Goal: Task Accomplishment & Management: Use online tool/utility

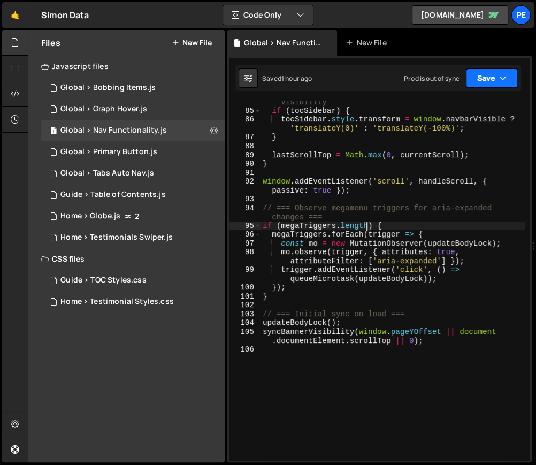
click at [495, 80] on button "Save" at bounding box center [492, 77] width 52 height 19
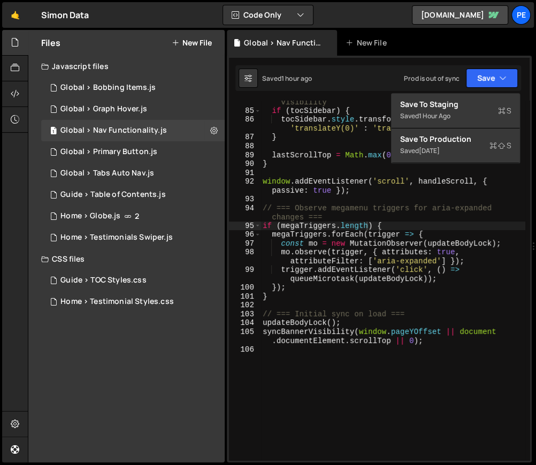
click at [340, 321] on div "// Update TOC sidebar position based on navbar visibility if ( tocSidebar ) { t…" at bounding box center [393, 282] width 265 height 386
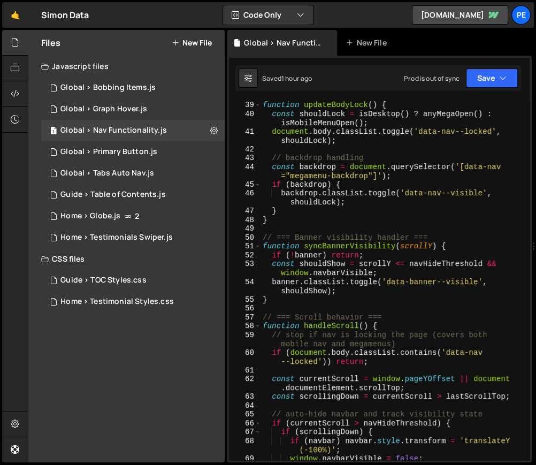
scroll to position [0, 0]
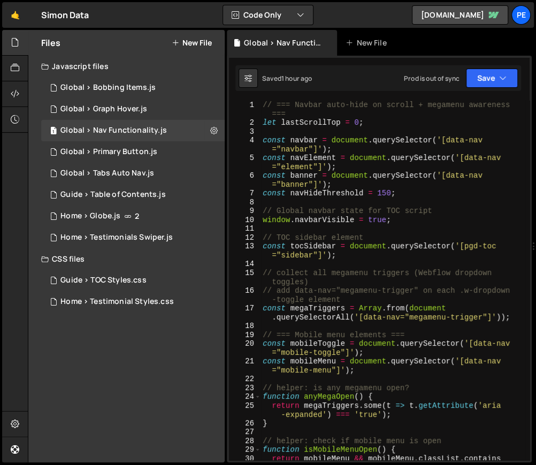
click at [307, 239] on div "// === Navbar auto-hide on scroll + megamenu awareness === let lastScrollTop = …" at bounding box center [393, 298] width 265 height 395
type textarea "// TOC sidebar element"
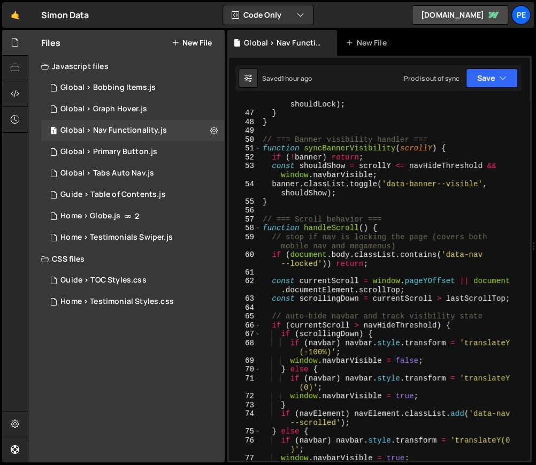
scroll to position [616, 0]
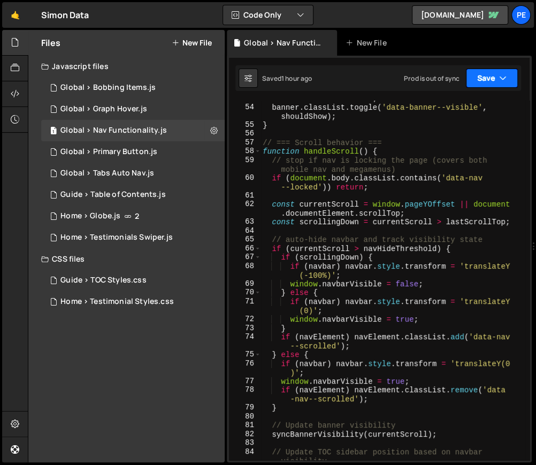
click at [487, 78] on button "Save" at bounding box center [492, 77] width 52 height 19
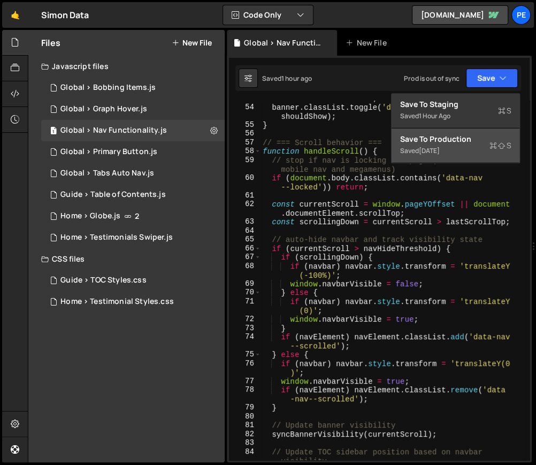
click at [481, 142] on div "Save to Production S" at bounding box center [455, 139] width 111 height 11
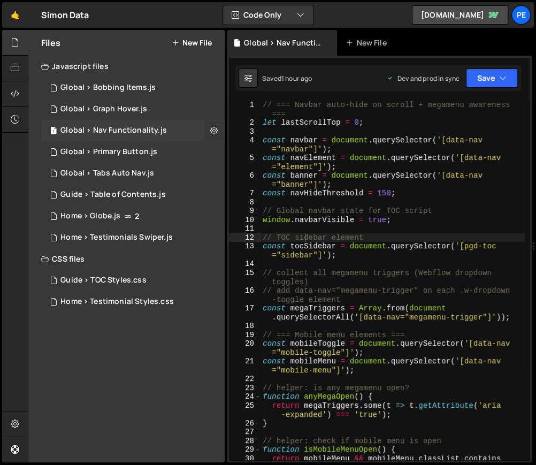
click at [210, 125] on icon at bounding box center [213, 130] width 7 height 10
type input "Global > Nav Functionality"
radio input "true"
checkbox input "true"
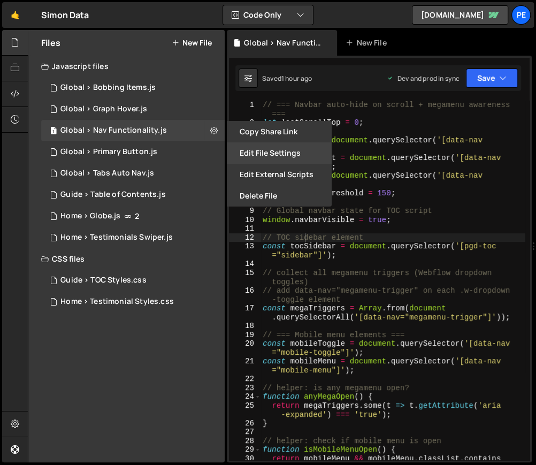
click at [261, 151] on button "Edit File Settings" at bounding box center [279, 152] width 105 height 21
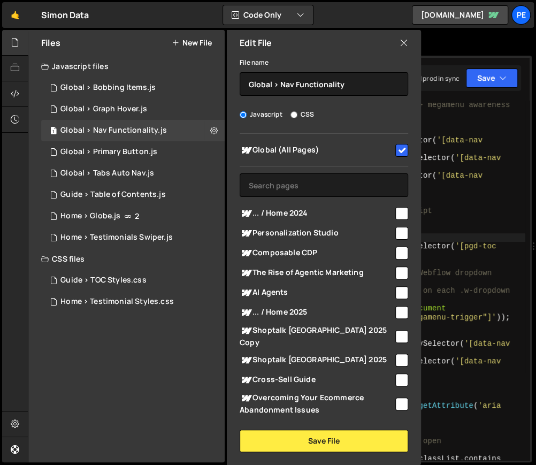
click at [403, 41] on icon at bounding box center [404, 43] width 9 height 12
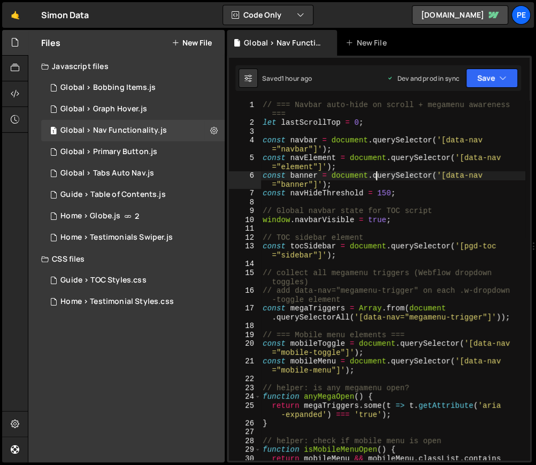
click at [376, 180] on div "// === Navbar auto-hide on scroll + megamenu awareness === let lastScrollTop = …" at bounding box center [393, 298] width 265 height 395
click at [486, 79] on button "Save" at bounding box center [492, 77] width 52 height 19
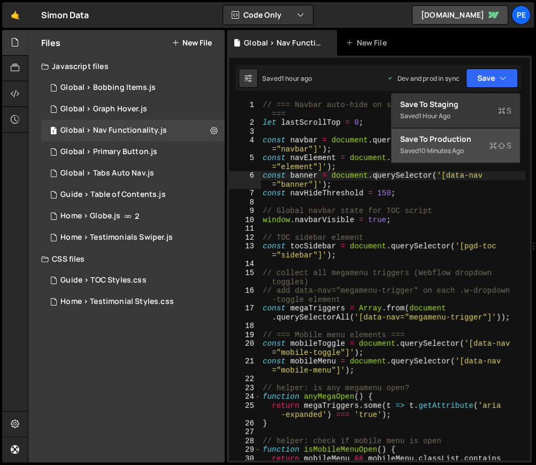
click at [481, 142] on div "Save to Production S" at bounding box center [455, 139] width 111 height 11
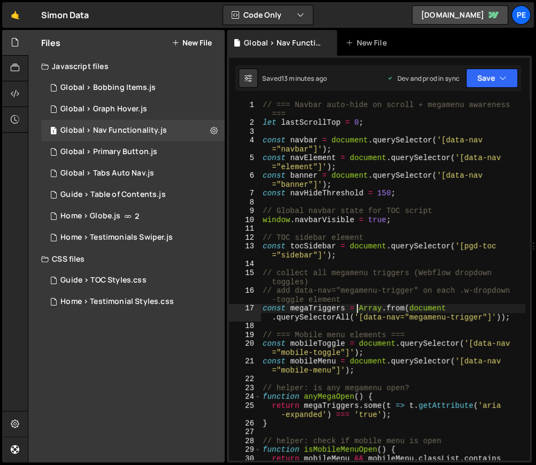
click at [357, 309] on div "// === Navbar auto-hide on scroll + megamenu awareness === let lastScrollTop = …" at bounding box center [393, 298] width 265 height 395
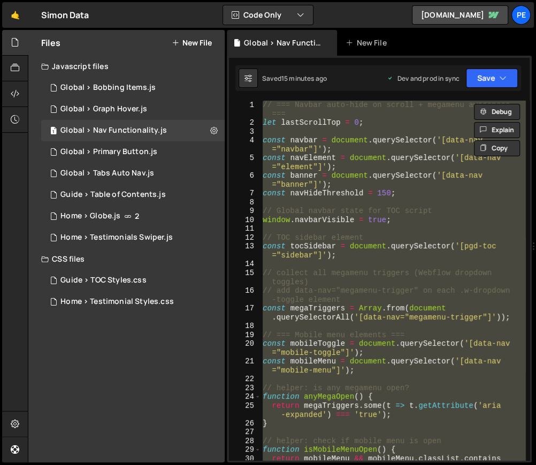
click at [324, 209] on div "// === Navbar auto-hide on scroll + megamenu awareness === let lastScrollTop = …" at bounding box center [393, 281] width 265 height 360
click at [349, 317] on div "// === Navbar auto-hide on scroll + megamenu awareness === let lastScrollTop = …" at bounding box center [393, 281] width 265 height 360
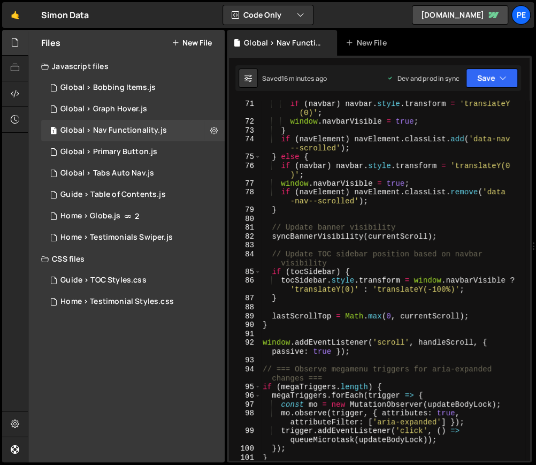
scroll to position [1044, 0]
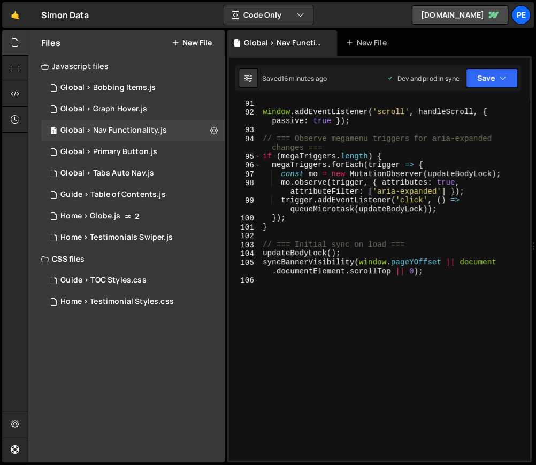
type textarea "syncBannerVisibility(window.pageYOffset || document.documentElement.scrollTop |…"
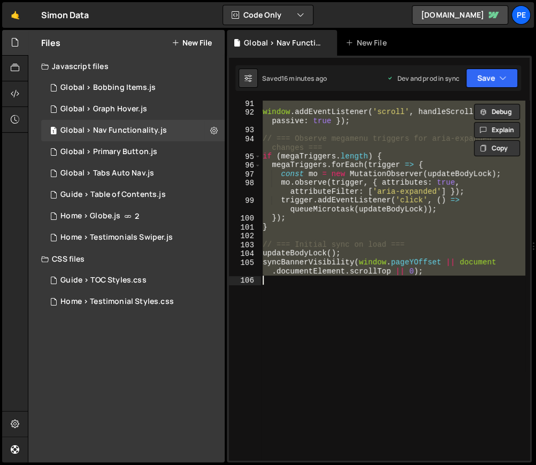
paste textarea
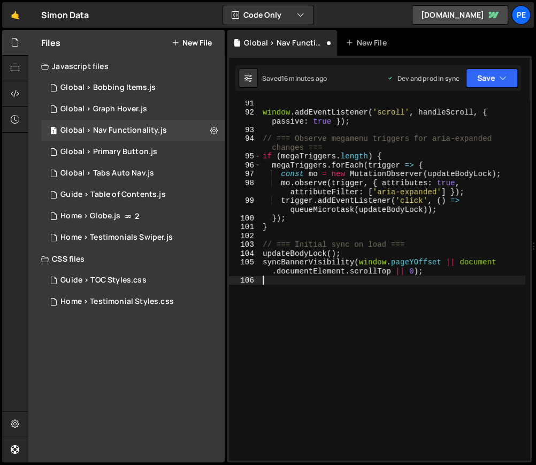
scroll to position [1053, 0]
click at [483, 81] on button "Save" at bounding box center [492, 77] width 52 height 19
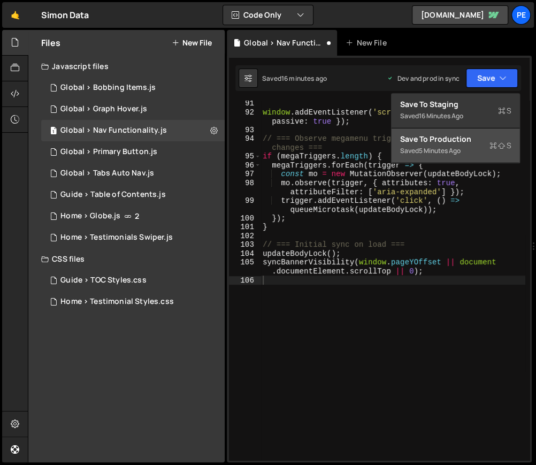
click at [474, 135] on div "Save to Production S" at bounding box center [455, 139] width 111 height 11
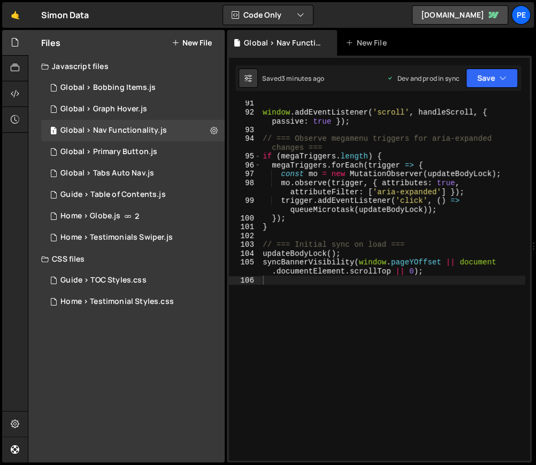
click at [392, 248] on div "window . addEventListener ( 'scroll' , handleScroll , { passive : true }) ; // …" at bounding box center [393, 287] width 265 height 377
type textarea "syncBannerVisibility(window.pageYOffset || document.documentElement.scrollTop |…"
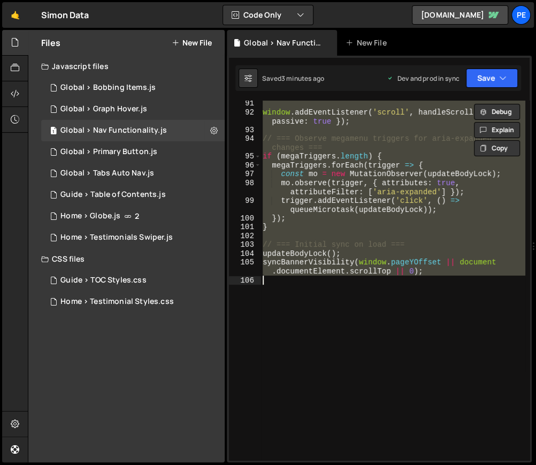
paste textarea
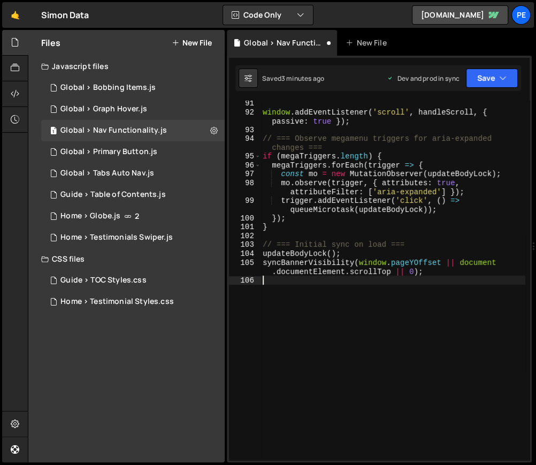
scroll to position [1071, 0]
click at [491, 83] on button "Save" at bounding box center [492, 77] width 52 height 19
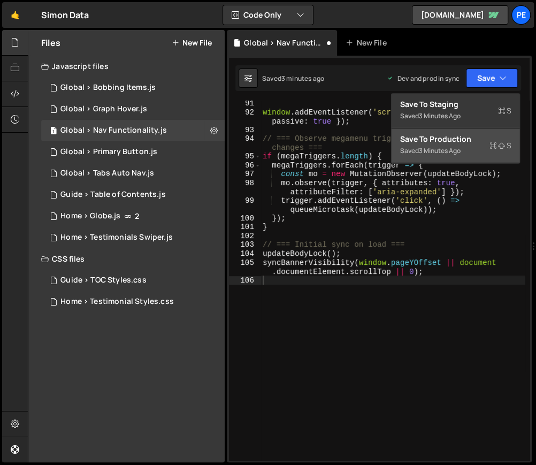
click at [462, 134] on div "Save to Production S" at bounding box center [455, 139] width 111 height 11
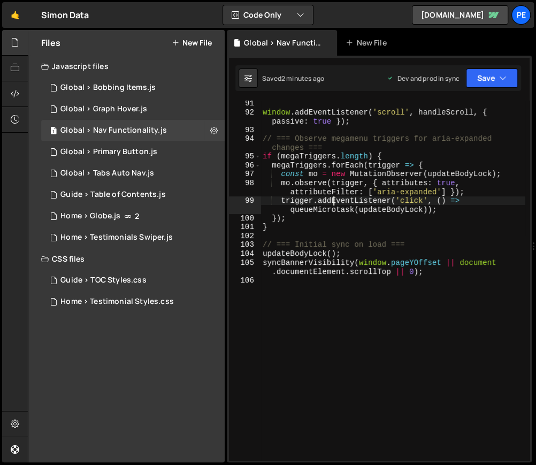
click at [335, 199] on div "window . addEventListener ( 'scroll' , handleScroll , { passive : true }) ; // …" at bounding box center [393, 287] width 265 height 377
type textarea "syncBannerVisibility(window.pageYOffset || document.documentElement.scrollTop |…"
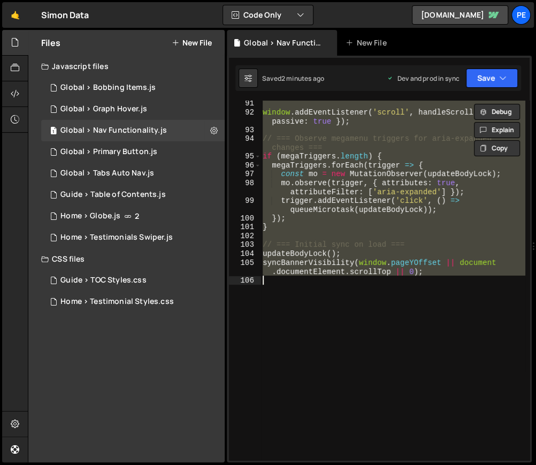
paste textarea
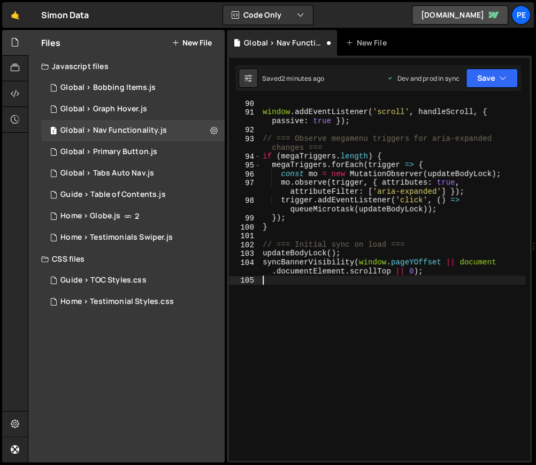
scroll to position [1027, 0]
click at [499, 80] on icon "button" at bounding box center [502, 78] width 7 height 11
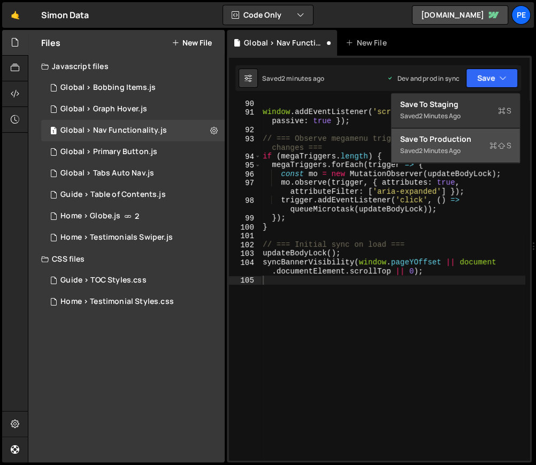
click at [482, 150] on button "Save to Production S Saved 2 minutes ago" at bounding box center [456, 145] width 128 height 35
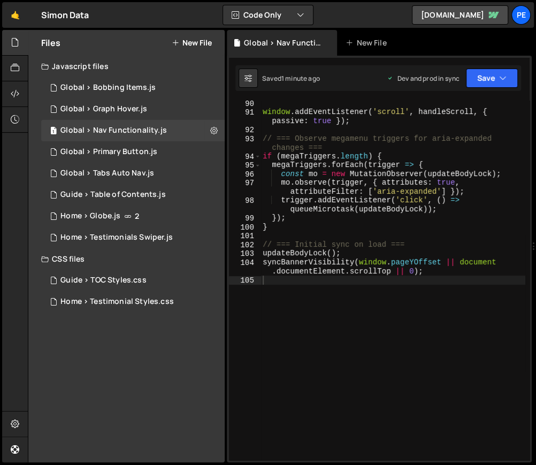
click at [326, 200] on div "window . addEventListener ( 'scroll' , handleScroll , { passive : true }) ; // …" at bounding box center [393, 287] width 265 height 377
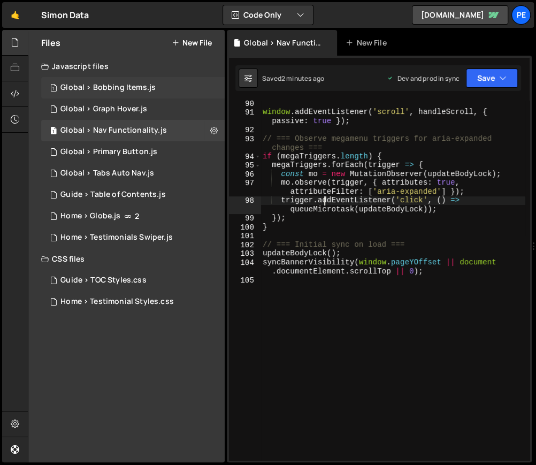
click at [157, 86] on div "1 Global > Bobbing Items.js 0" at bounding box center [133, 87] width 184 height 21
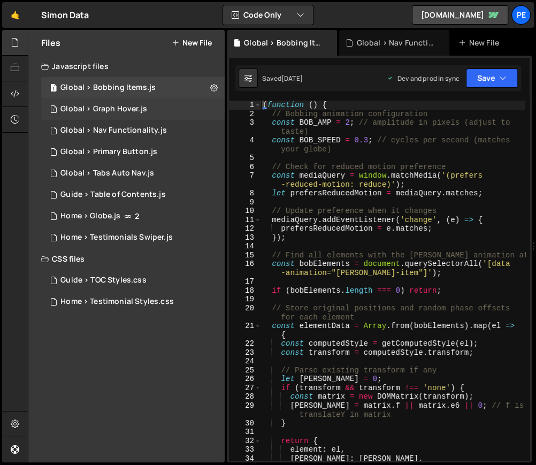
click at [147, 110] on div "1 Global > Graph Hover.js 0" at bounding box center [133, 108] width 184 height 21
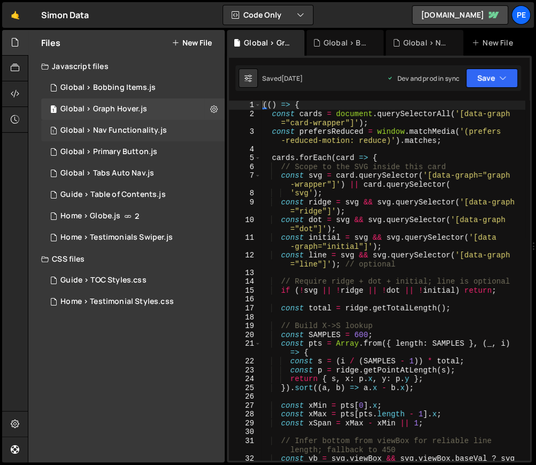
click at [148, 127] on div "Global > Nav Functionality.js" at bounding box center [113, 131] width 106 height 10
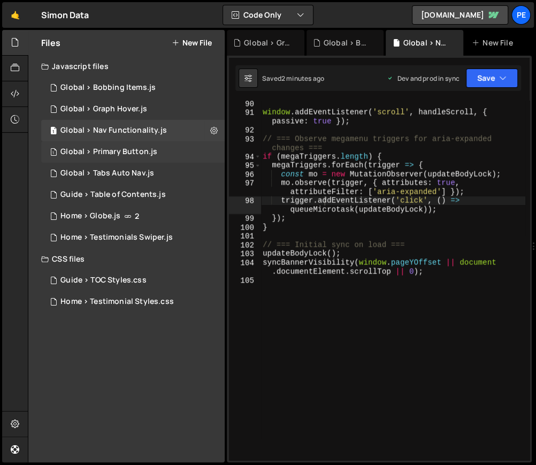
click at [166, 150] on div "1 Global > Primary Button.js 0" at bounding box center [133, 151] width 184 height 21
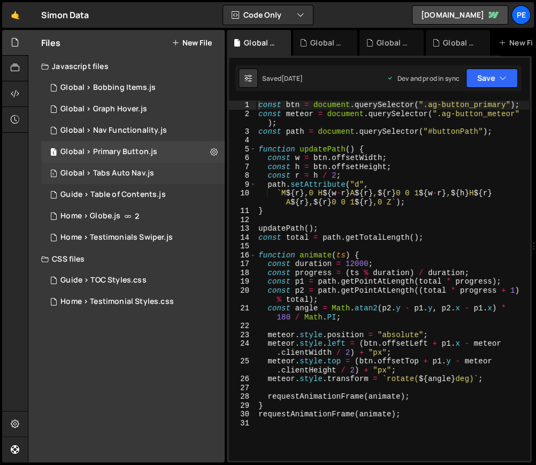
click at [164, 167] on div "1 Global > Tabs Auto Nav.js 0" at bounding box center [133, 173] width 184 height 21
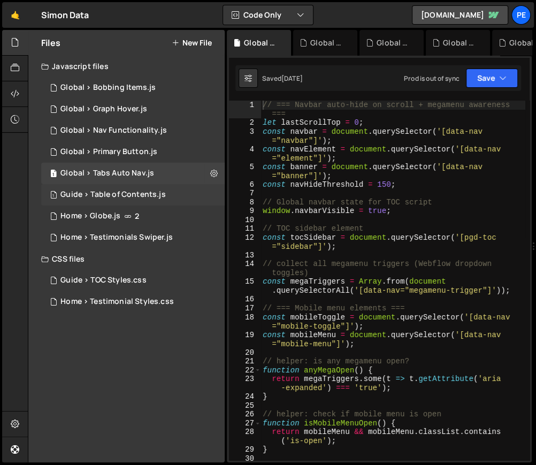
click at [164, 189] on div "1 Guide > Table of Contents.js 0" at bounding box center [133, 194] width 184 height 21
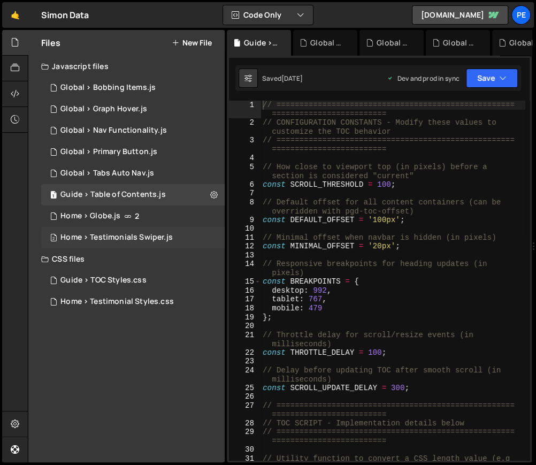
click at [160, 230] on div "2 Home > Testimonials Swiper.js 0" at bounding box center [133, 237] width 184 height 21
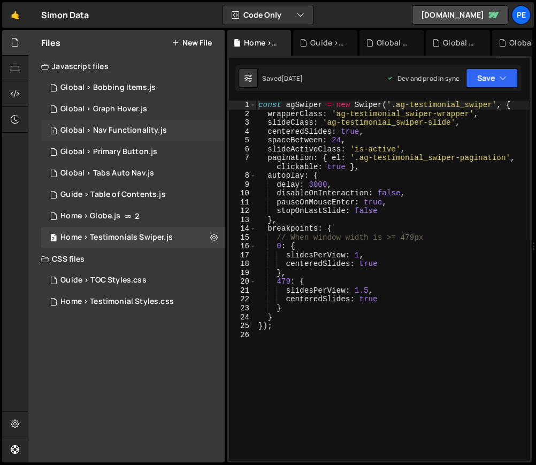
scroll to position [360, 0]
click at [146, 121] on div "1 Global > Nav Functionality.js 0" at bounding box center [133, 130] width 184 height 21
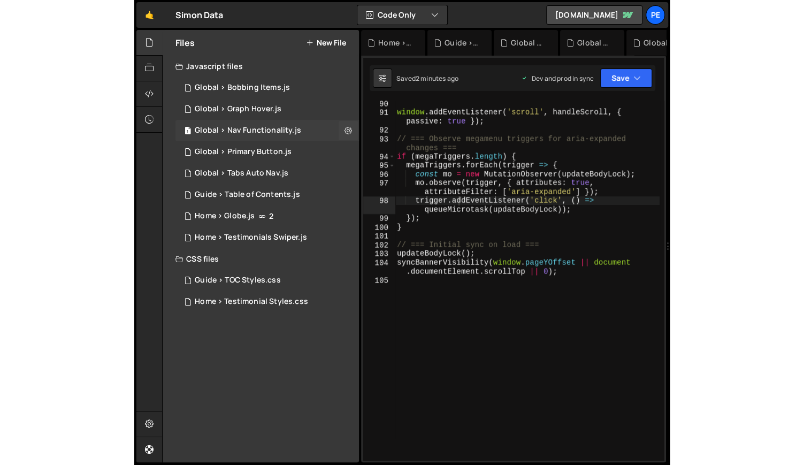
scroll to position [0, 0]
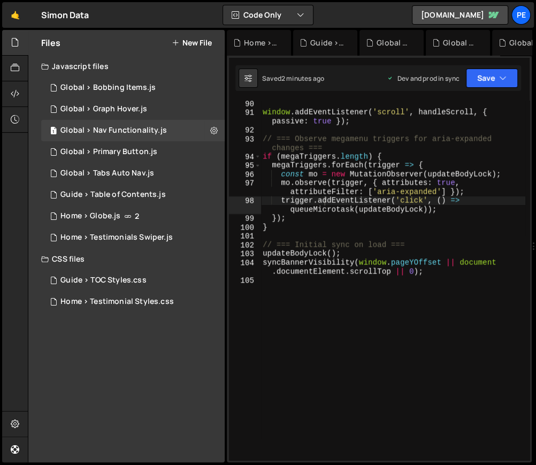
click at [424, 220] on div "window . addEventListener ( 'scroll' , handleScroll , { passive : true }) ; // …" at bounding box center [393, 287] width 265 height 377
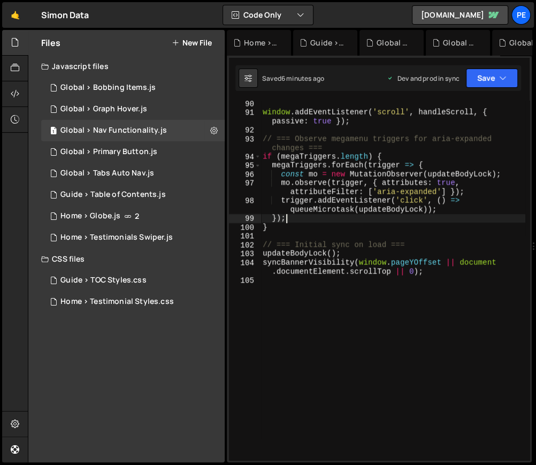
click at [363, 157] on div "window . addEventListener ( 'scroll' , handleScroll , { passive : true }) ; // …" at bounding box center [393, 287] width 265 height 377
type textarea "if (megaTriggers.length) {"
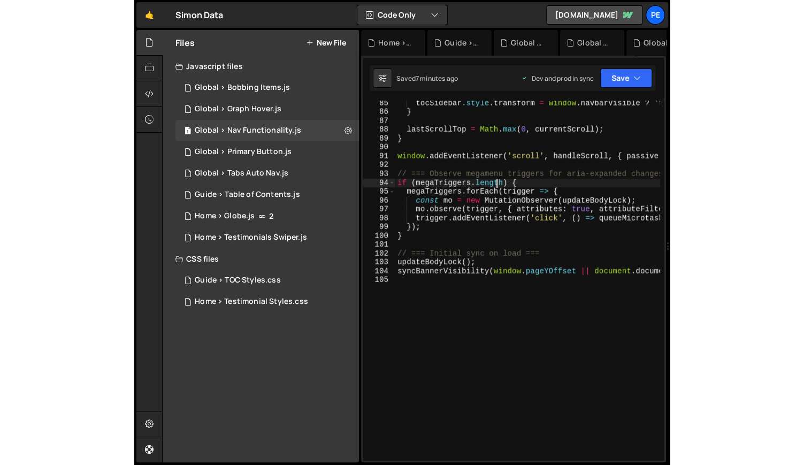
scroll to position [744, 0]
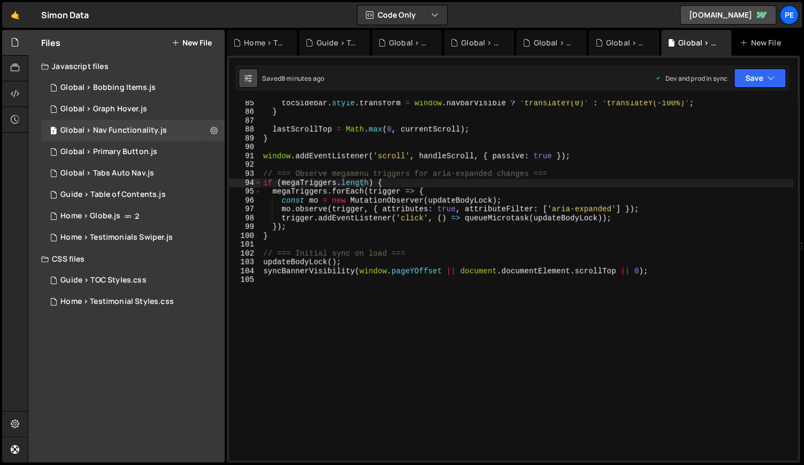
click at [247, 79] on icon at bounding box center [248, 78] width 7 height 11
select select "editor"
select select "ace/theme/monokai"
type input "14"
checkbox input "true"
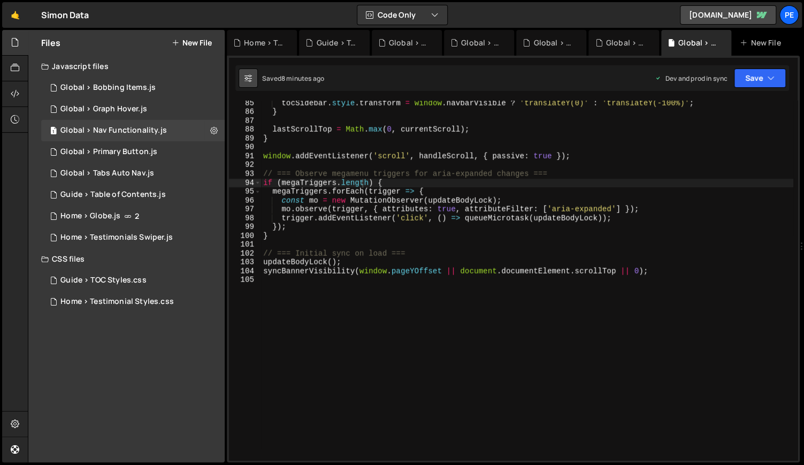
checkbox input "true"
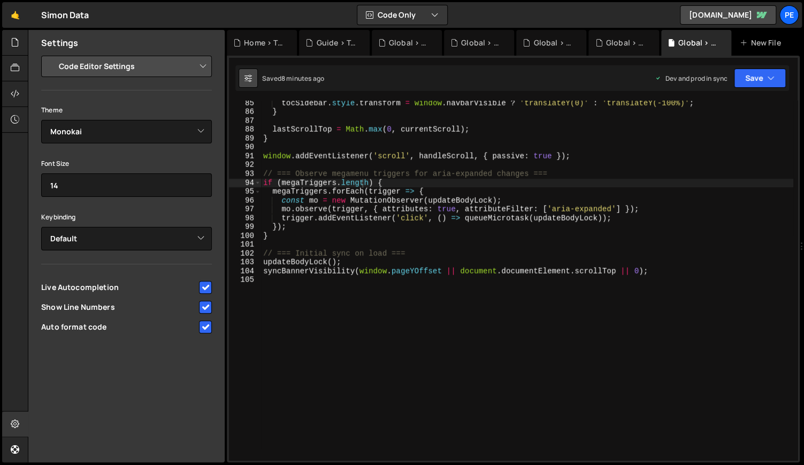
click at [249, 79] on icon at bounding box center [248, 78] width 7 height 11
click at [19, 47] on icon at bounding box center [15, 42] width 9 height 12
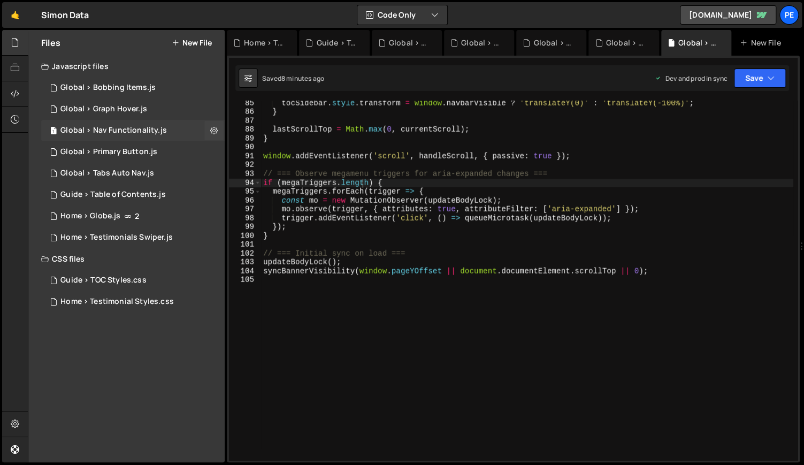
click at [106, 129] on div "Global > Nav Functionality.js" at bounding box center [113, 131] width 106 height 10
click at [18, 113] on div at bounding box center [15, 120] width 26 height 26
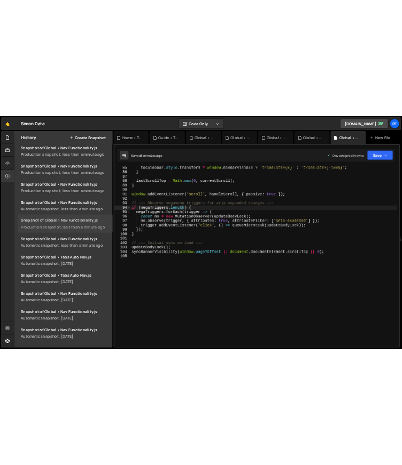
scroll to position [0, 0]
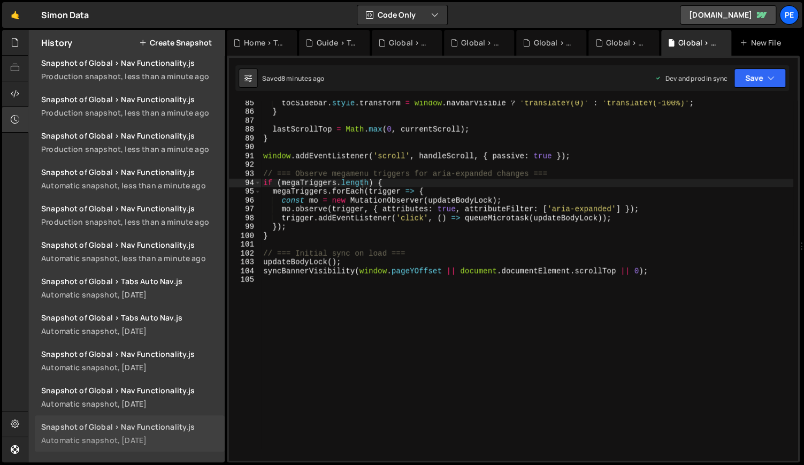
click at [153, 438] on div "Automatic snapshot, 3 days ago" at bounding box center [129, 440] width 177 height 10
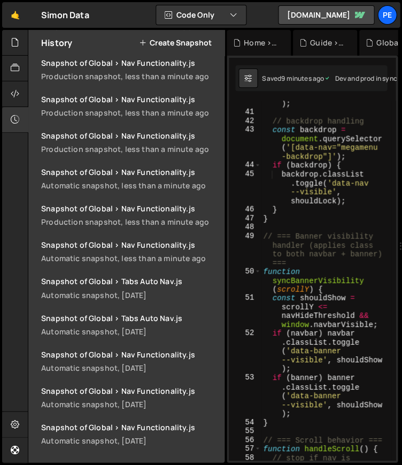
click at [284, 200] on div "document . body . classList . toggle ( 'data-nav --locked' , shouldLock ) ; // …" at bounding box center [326, 288] width 131 height 430
click at [9, 125] on div at bounding box center [15, 120] width 26 height 26
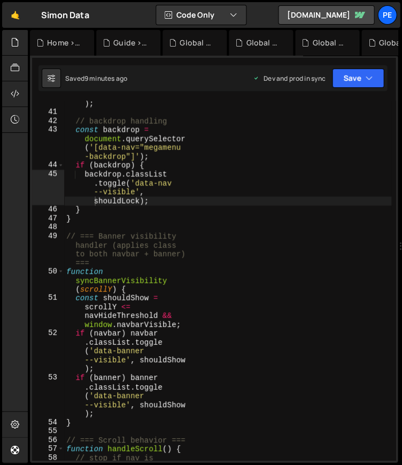
click at [184, 196] on div "document . body . classList . toggle ( 'data-nav --locked' , shouldLock ) ; // …" at bounding box center [227, 288] width 327 height 430
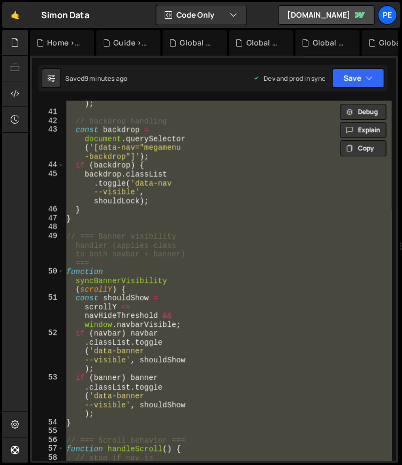
click at [211, 217] on div "document . body . classList . toggle ( 'data-nav --locked' , shouldLock ) ; // …" at bounding box center [227, 281] width 327 height 360
type textarea "}"
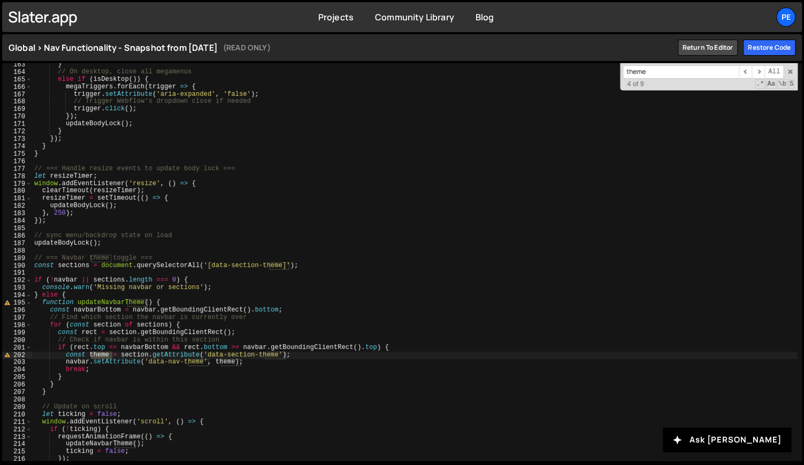
scroll to position [1270, 0]
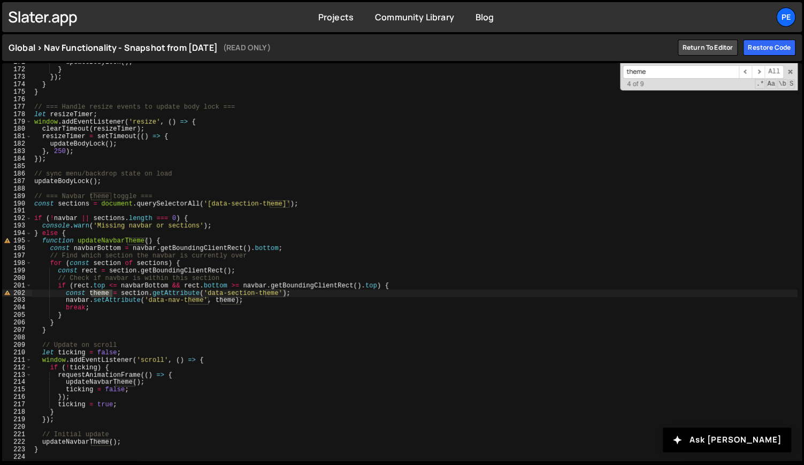
type input "theme"
click at [323, 271] on div "updateBodyLock ( ) ; } }) ; } } // === Handle resize events to update body lock…" at bounding box center [415, 265] width 766 height 413
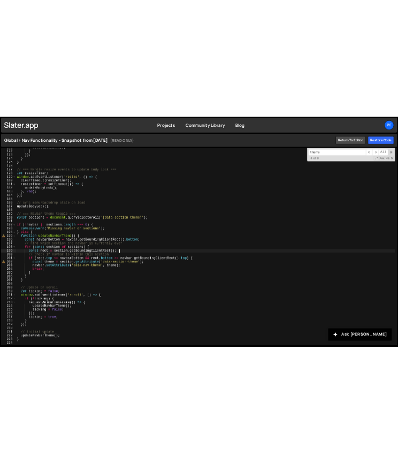
scroll to position [0, 0]
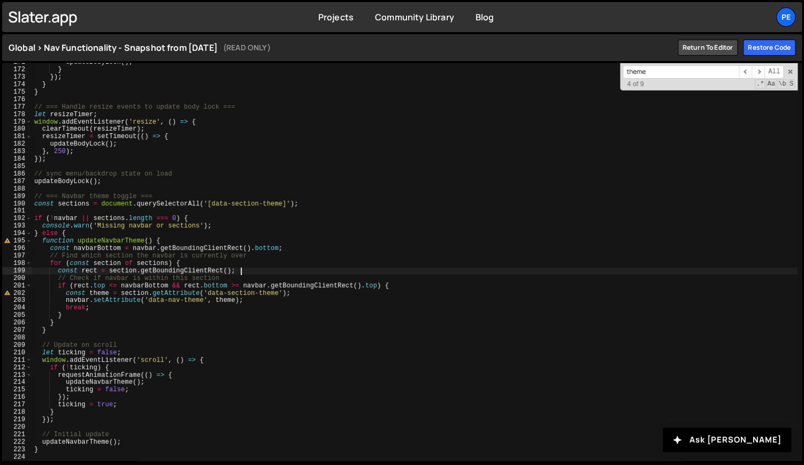
type textarea "}"
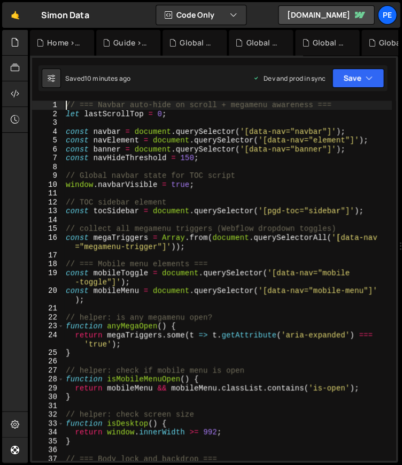
click at [261, 146] on div "// === Navbar auto-hide on scroll + megamenu awareness === let lastScrollTop = …" at bounding box center [228, 289] width 328 height 377
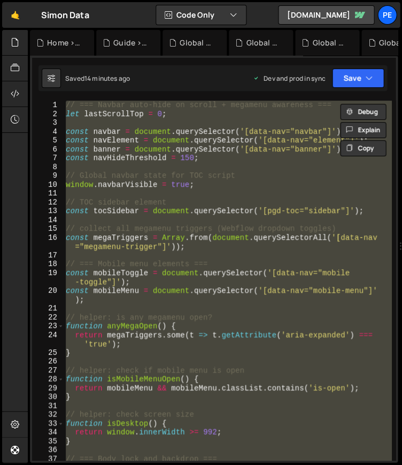
click at [254, 238] on div "// === Navbar auto-hide on scroll + megamenu awareness === let lastScrollTop = …" at bounding box center [228, 281] width 328 height 360
type textarea "syncBannerVisibility(window.pageYOffset || document.documentElement.scrollTop |…"
paste textarea
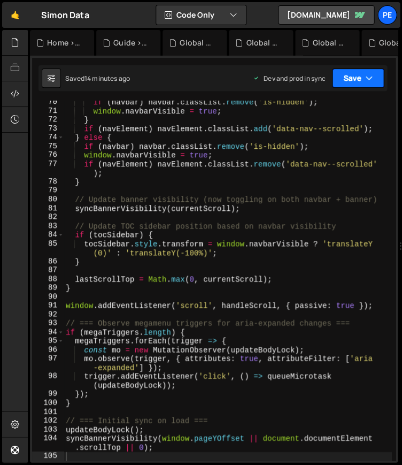
click at [361, 82] on button "Save" at bounding box center [358, 77] width 52 height 19
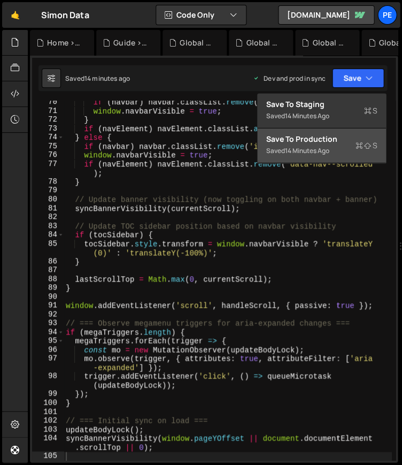
click at [349, 144] on div "Save to Production S" at bounding box center [321, 139] width 111 height 11
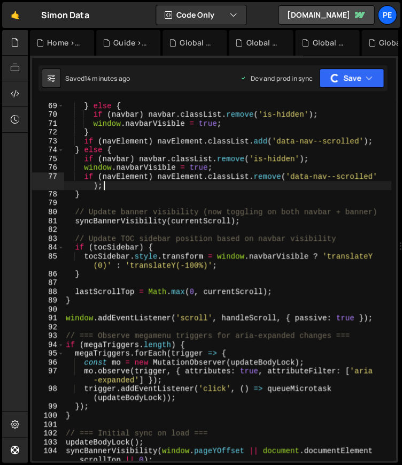
click at [316, 187] on div "window . navbarVisible = false ; } else { if ( navbar ) navbar . classList . re…" at bounding box center [228, 286] width 328 height 386
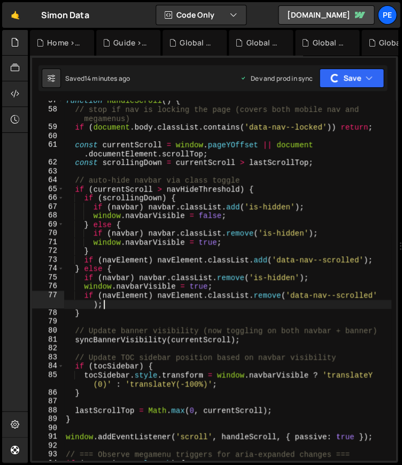
scroll to position [524, 0]
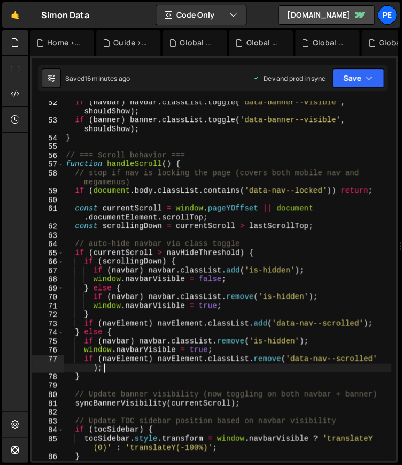
click at [317, 276] on div "if ( navbar ) navbar . classList . toggle ( 'data-banner--visible' , shouldShow…" at bounding box center [228, 291] width 328 height 386
type textarea "syncBannerVisibility(window.pageYOffset || document.documentElement.scrollTop |…"
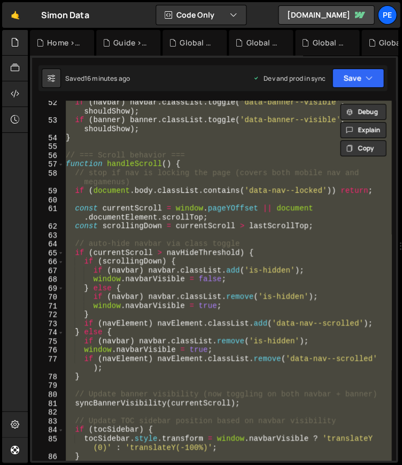
paste textarea
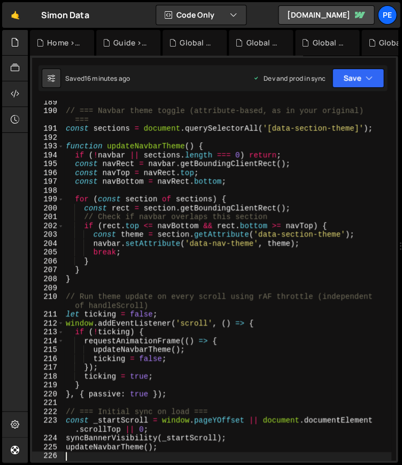
scroll to position [1859, 0]
click at [356, 78] on button "Save" at bounding box center [358, 77] width 52 height 19
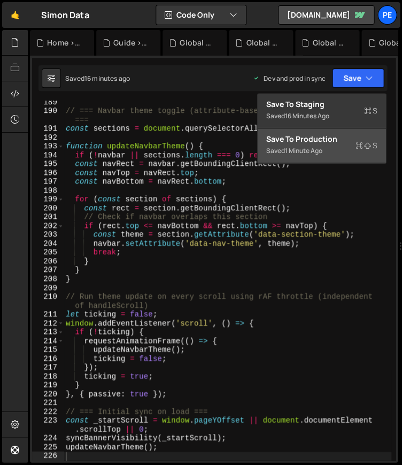
click at [344, 145] on button "Save to Production S Saved 1 minute ago" at bounding box center [322, 145] width 128 height 35
